Goal: Book appointment/travel/reservation

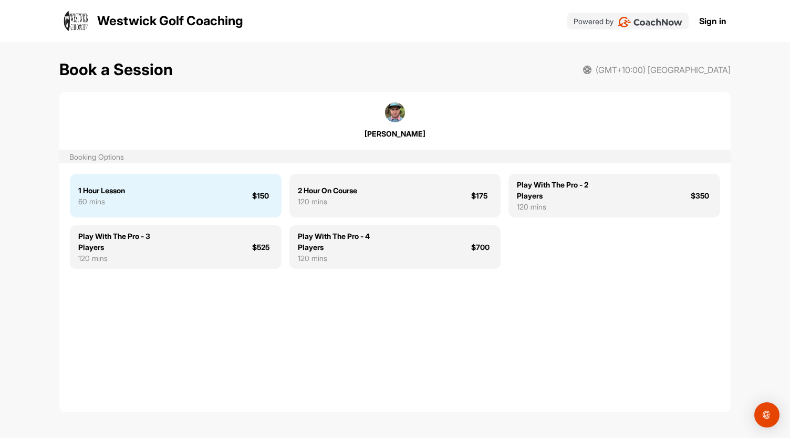
click at [202, 200] on div "1 Hour Lesson 60 mins $150" at bounding box center [176, 196] width 212 height 44
